Goal: Obtain resource: Download file/media

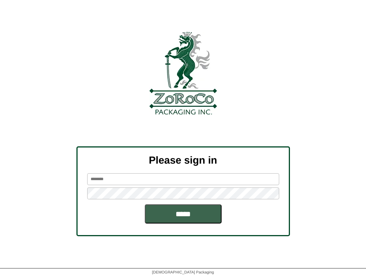
click at [124, 183] on input "text" at bounding box center [183, 179] width 192 height 12
click at [94, 178] on input "text" at bounding box center [183, 179] width 192 height 12
paste input "******"
type input "******"
click at [178, 213] on input "*****" at bounding box center [183, 213] width 77 height 19
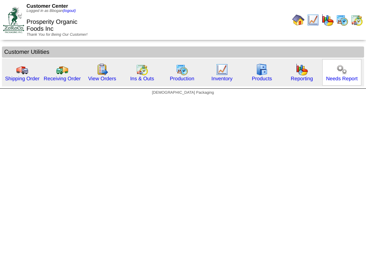
click at [344, 68] on img at bounding box center [341, 69] width 12 height 12
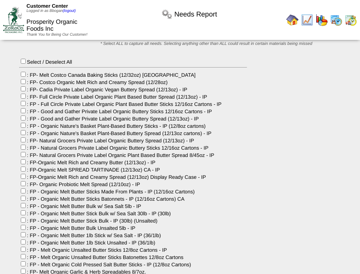
scroll to position [61, 0]
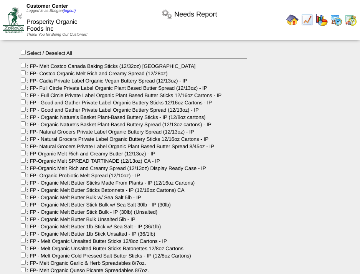
click at [236, 103] on div "Select / Deselect All : FP- Melt Costco Canada Baking Sticks (12/32oz) CA : FP-…" at bounding box center [133, 205] width 228 height 312
click at [18, 66] on div "Select / Deselect All : FP- Melt Costco Canada Baking Sticks (12/32oz) CA : FP-…" at bounding box center [206, 201] width 412 height 329
drag, startPoint x: 190, startPoint y: 68, endPoint x: 176, endPoint y: 67, distance: 14.6
click at [190, 67] on div "Select / Deselect All : FP- Melt Costco Canada Baking Sticks (12/32oz) CA : FP-…" at bounding box center [133, 205] width 228 height 312
drag, startPoint x: 139, startPoint y: 69, endPoint x: 21, endPoint y: 63, distance: 117.9
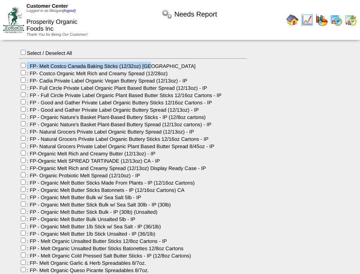
click at [21, 63] on div "Select / Deselect All : FP- Melt Costco Canada Baking Sticks (12/32oz) CA : FP-…" at bounding box center [133, 205] width 228 height 312
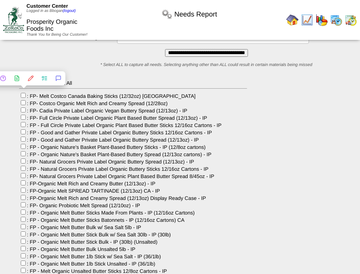
scroll to position [0, 0]
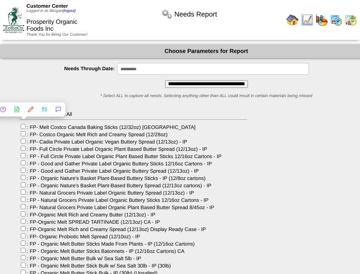
click at [28, 126] on div "Select / Deselect All : FP- Melt Costco Canada Baking Sticks (12/32oz) CA : FP-…" at bounding box center [133, 266] width 228 height 312
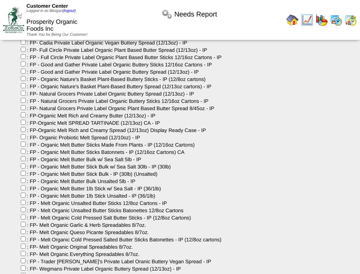
scroll to position [176, 0]
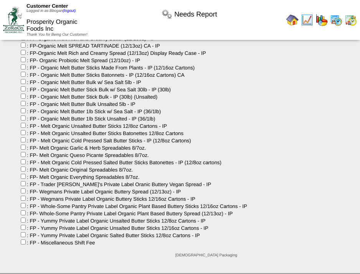
click at [106, 242] on div "Select / Deselect All : FP- Melt Costco Canada Baking Sticks (12/32oz) CA : FP-…" at bounding box center [133, 90] width 228 height 312
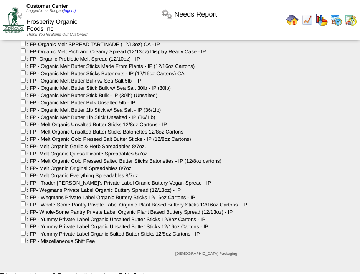
scroll to position [0, 0]
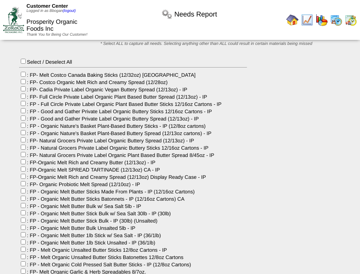
scroll to position [44, 0]
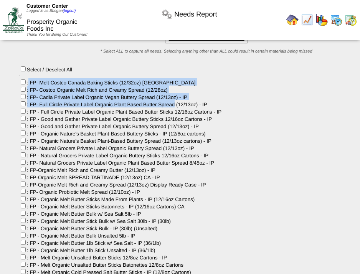
drag, startPoint x: 30, startPoint y: 83, endPoint x: 174, endPoint y: 107, distance: 146.3
click at [174, 107] on div "Select / Deselect All : FP- Melt Costco Canada Baking Sticks (12/32oz) CA : FP-…" at bounding box center [133, 221] width 228 height 312
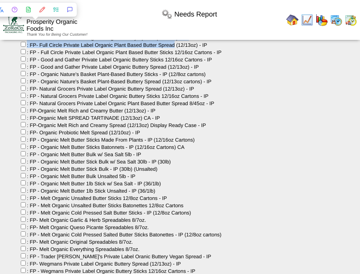
scroll to position [101, 0]
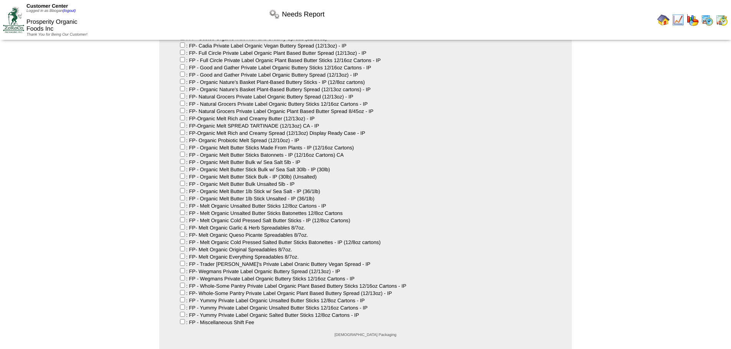
scroll to position [102, 0]
